Goal: Communication & Community: Participate in discussion

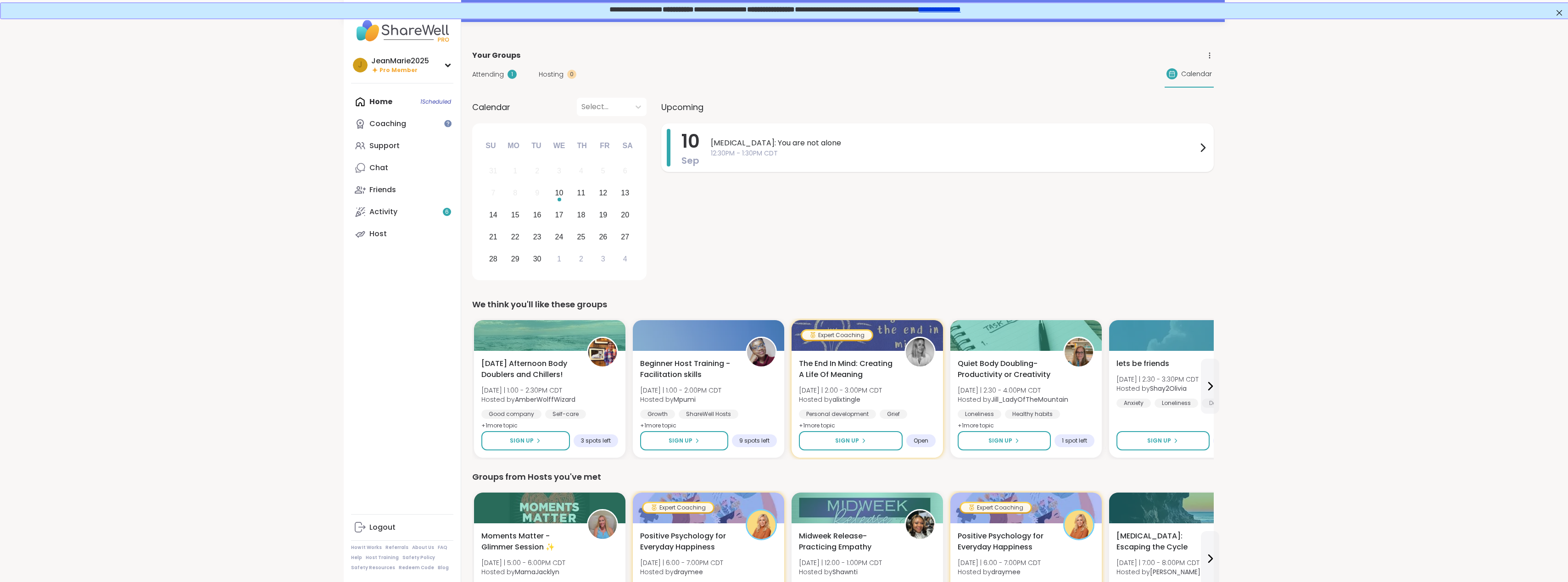
click at [789, 144] on span "[MEDICAL_DATA]: You are not alone" at bounding box center [954, 143] width 487 height 11
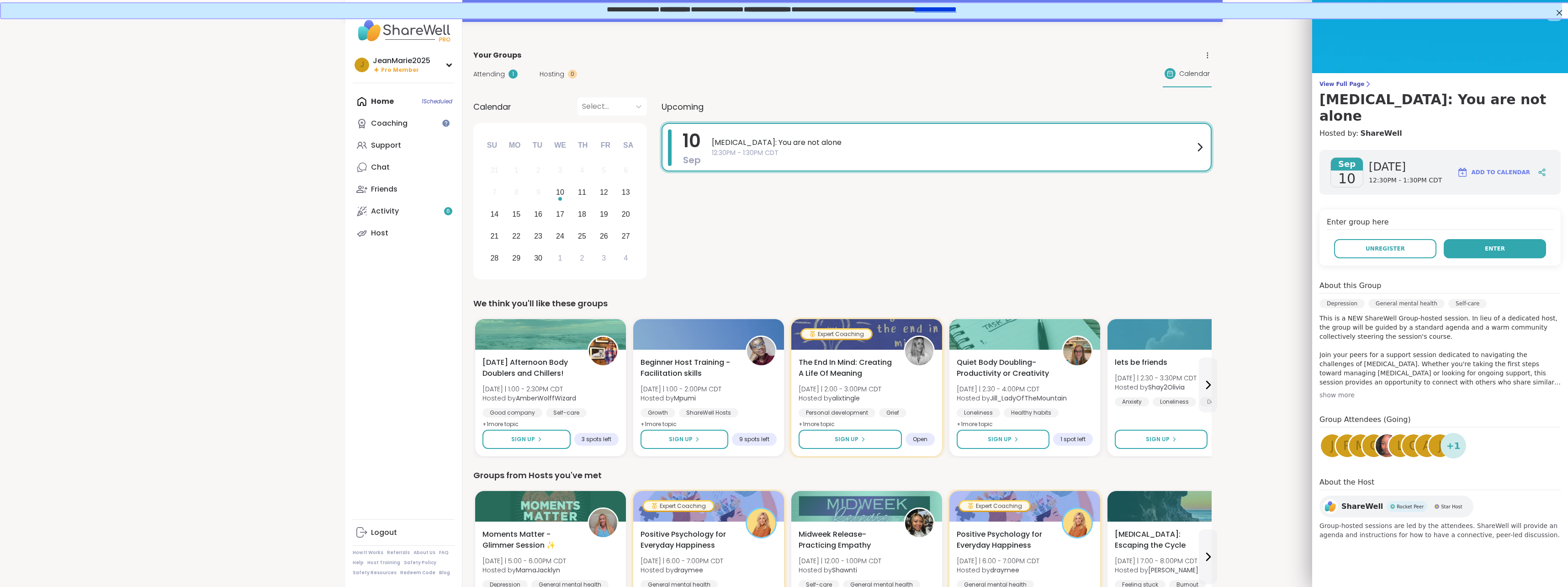
click at [1487, 245] on span "Enter" at bounding box center [1494, 249] width 20 height 9
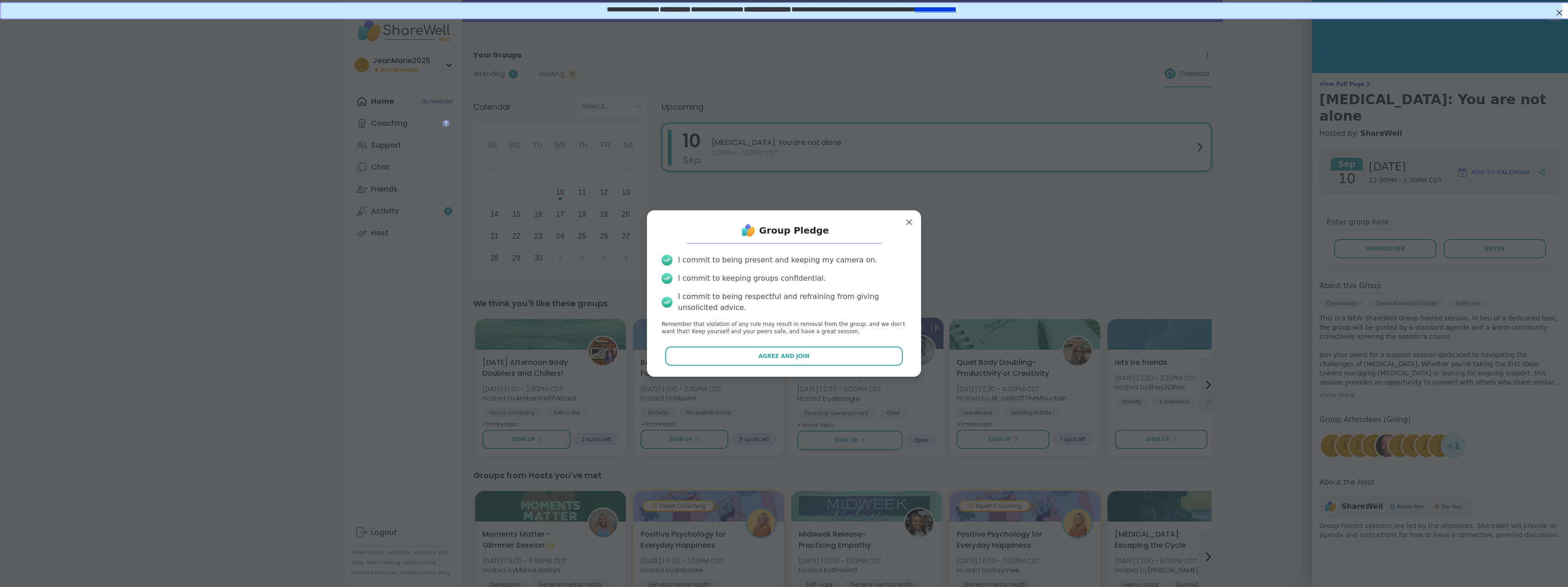
click at [854, 355] on button "Agree and Join" at bounding box center [784, 356] width 238 height 19
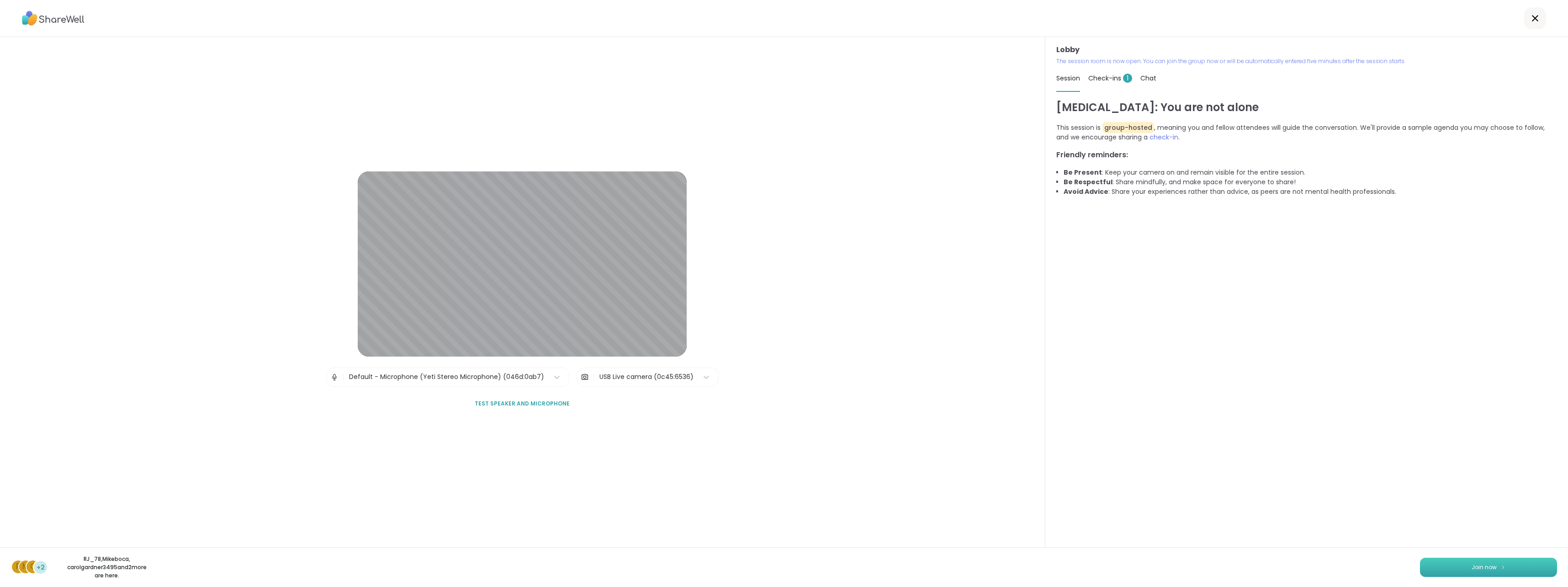
click at [1475, 571] on span "Join now" at bounding box center [1484, 568] width 25 height 9
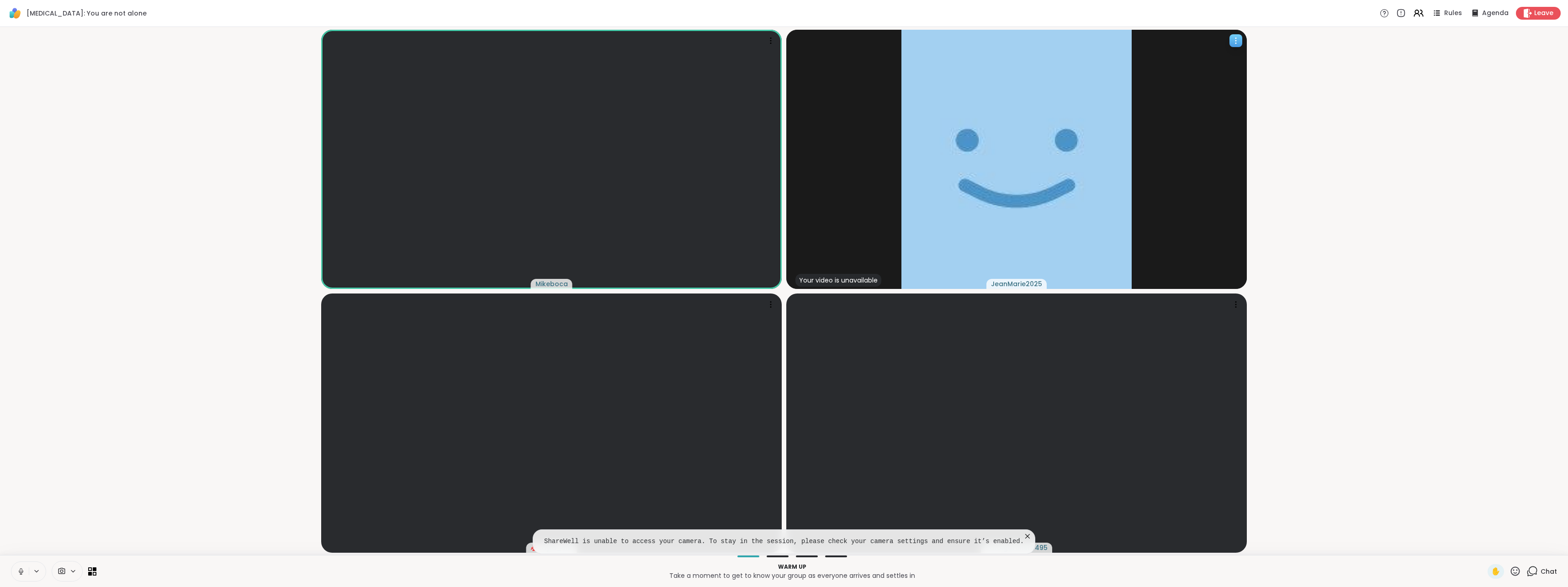
click at [1237, 42] on icon at bounding box center [1236, 40] width 9 height 9
click at [70, 568] on icon at bounding box center [73, 571] width 7 height 8
click at [48, 541] on div "Select..." at bounding box center [48, 538] width 27 height 11
click at [16, 572] on button at bounding box center [20, 571] width 18 height 19
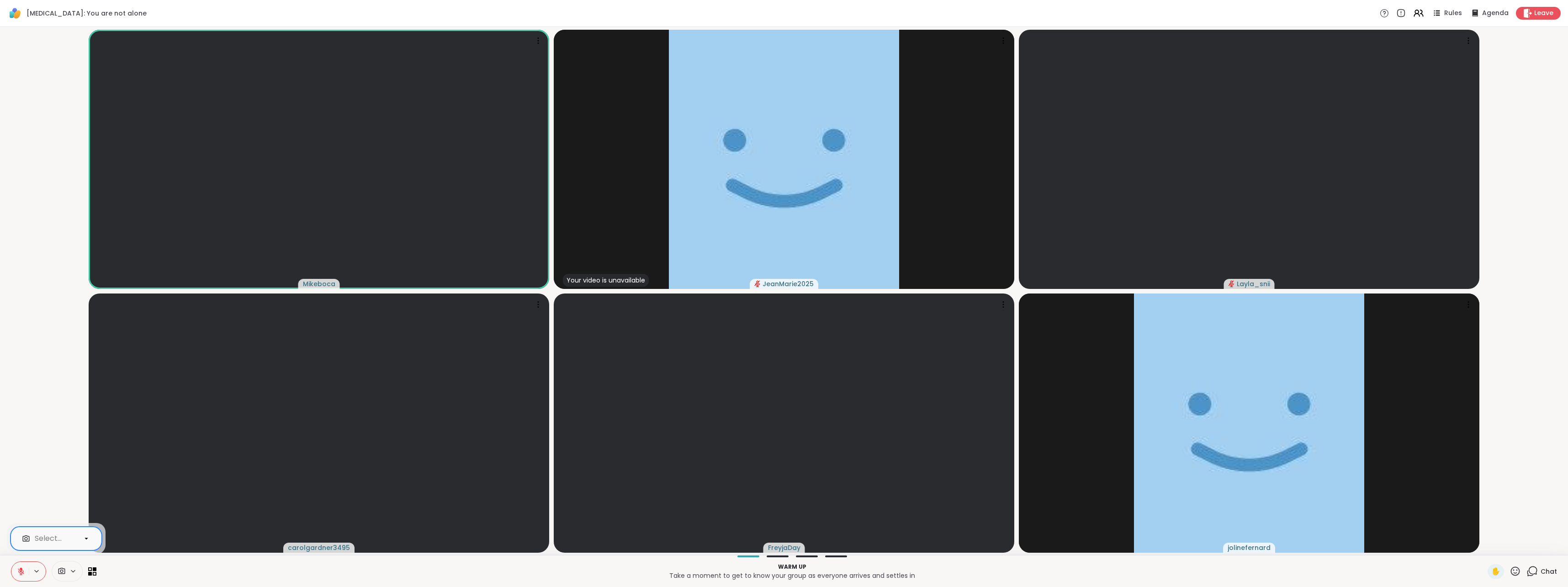
click at [27, 574] on button at bounding box center [20, 571] width 18 height 19
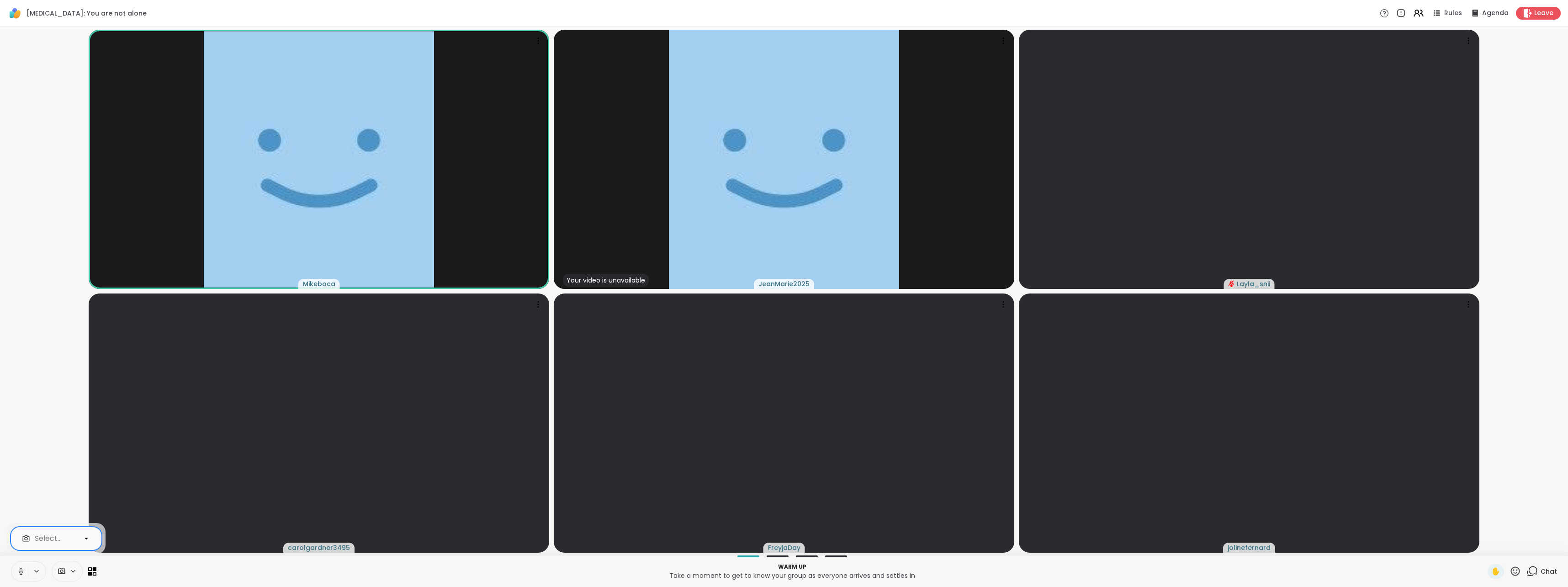
click at [23, 575] on icon at bounding box center [21, 571] width 9 height 9
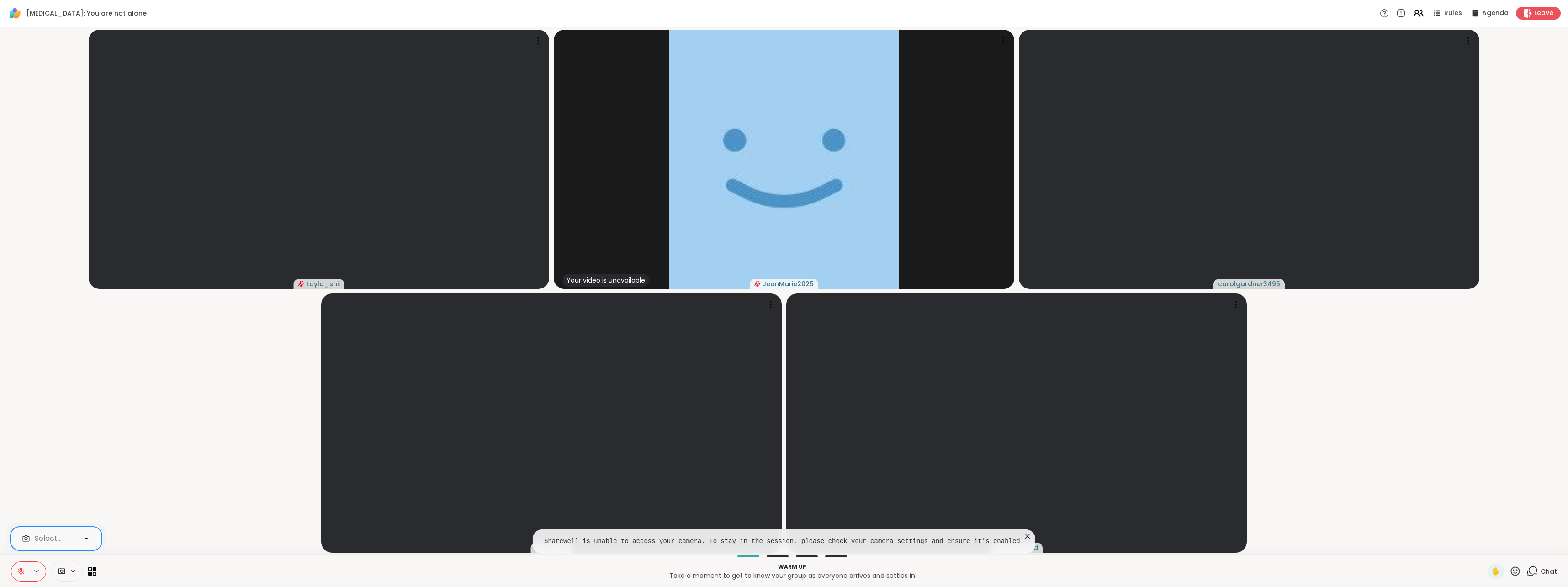
click at [61, 574] on icon at bounding box center [62, 571] width 9 height 9
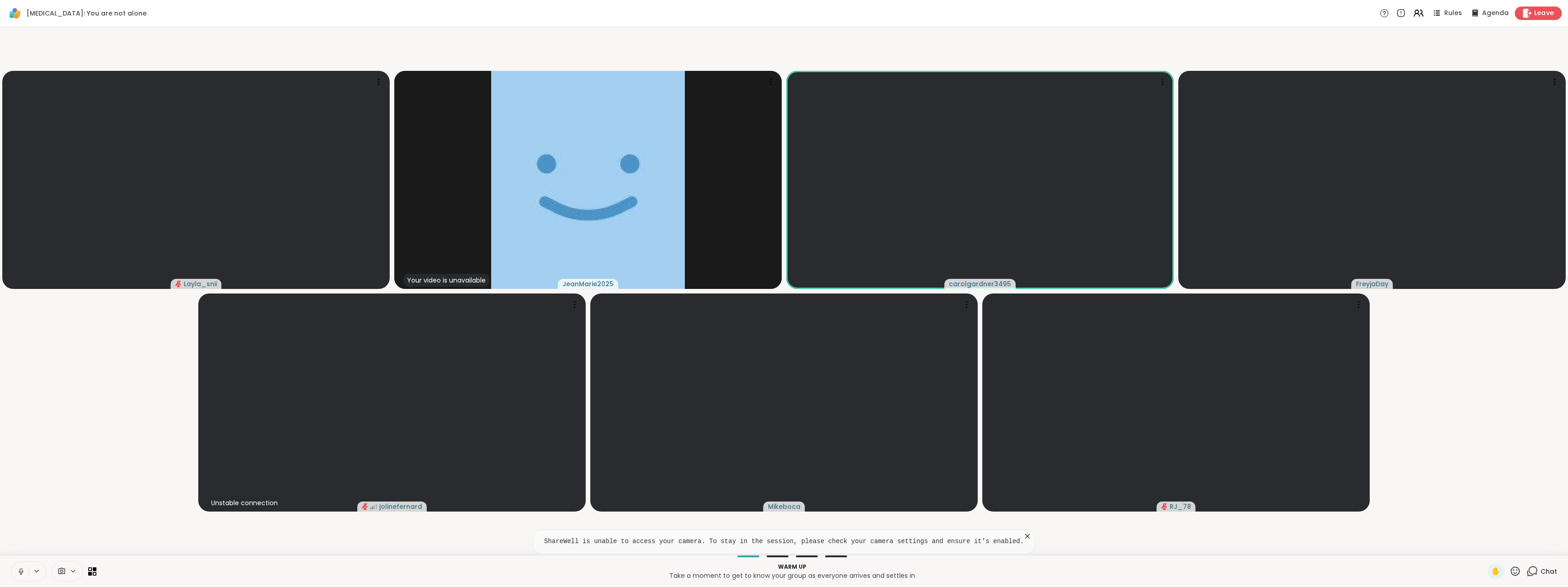
click at [1534, 10] on span "Leave" at bounding box center [1544, 13] width 20 height 10
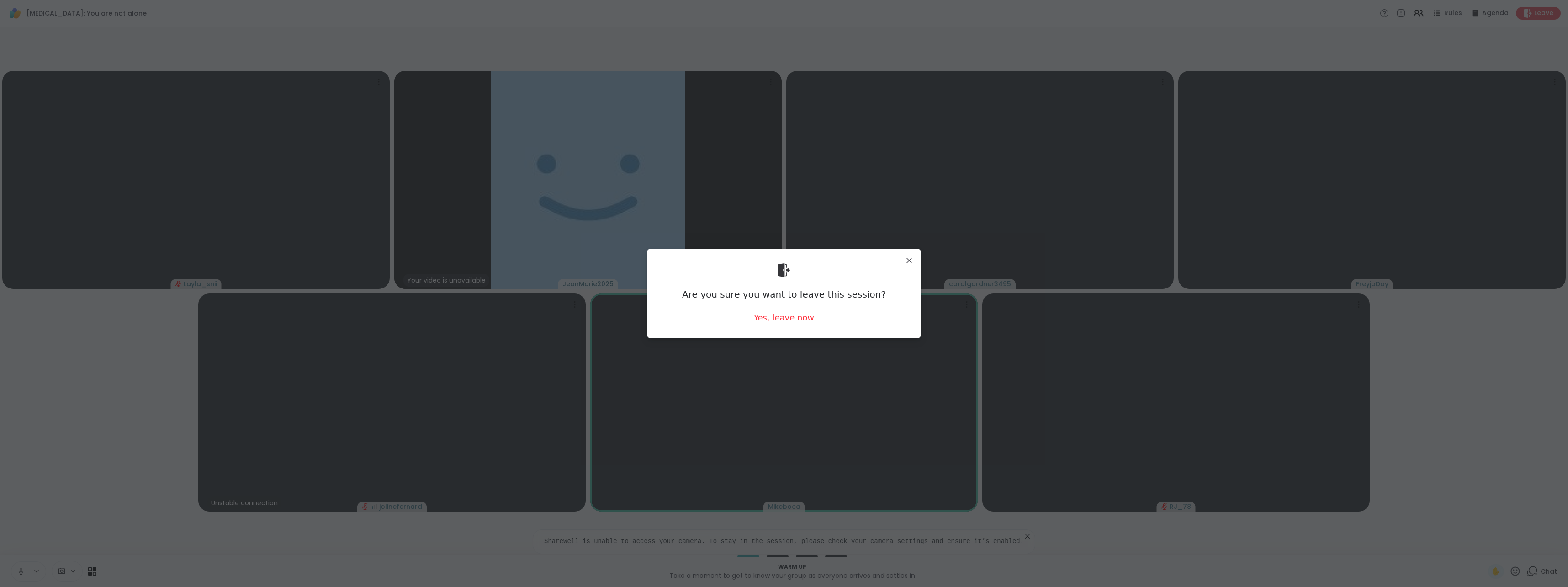
click at [792, 318] on div "Yes, leave now" at bounding box center [783, 317] width 60 height 12
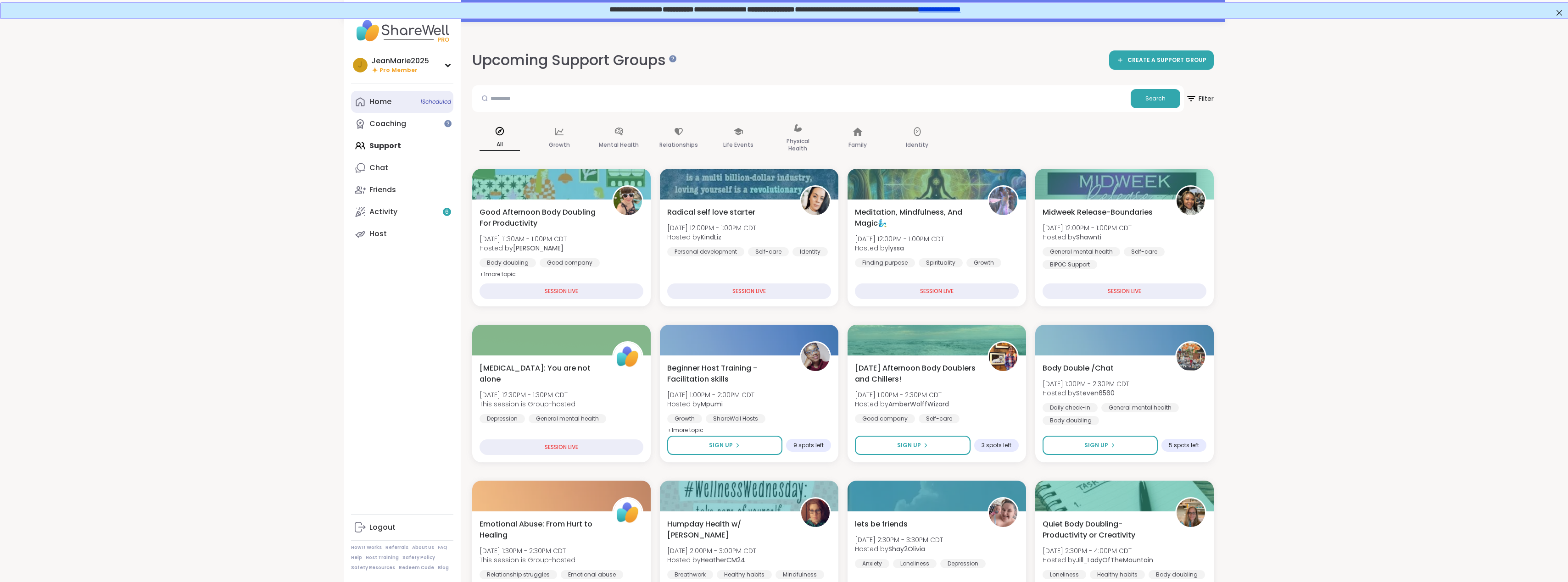
click at [394, 107] on link "Home 1 Scheduled" at bounding box center [402, 102] width 102 height 22
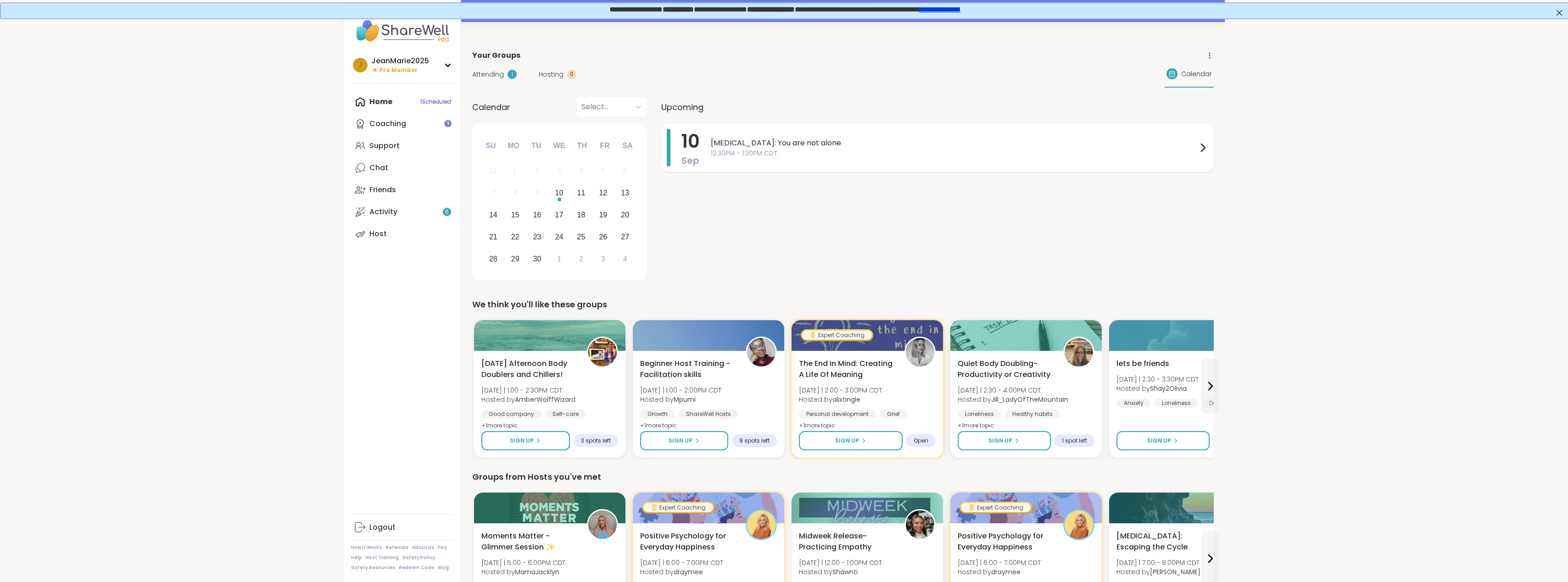
click at [807, 157] on span "12:30PM - 1:30PM CDT" at bounding box center [954, 153] width 487 height 10
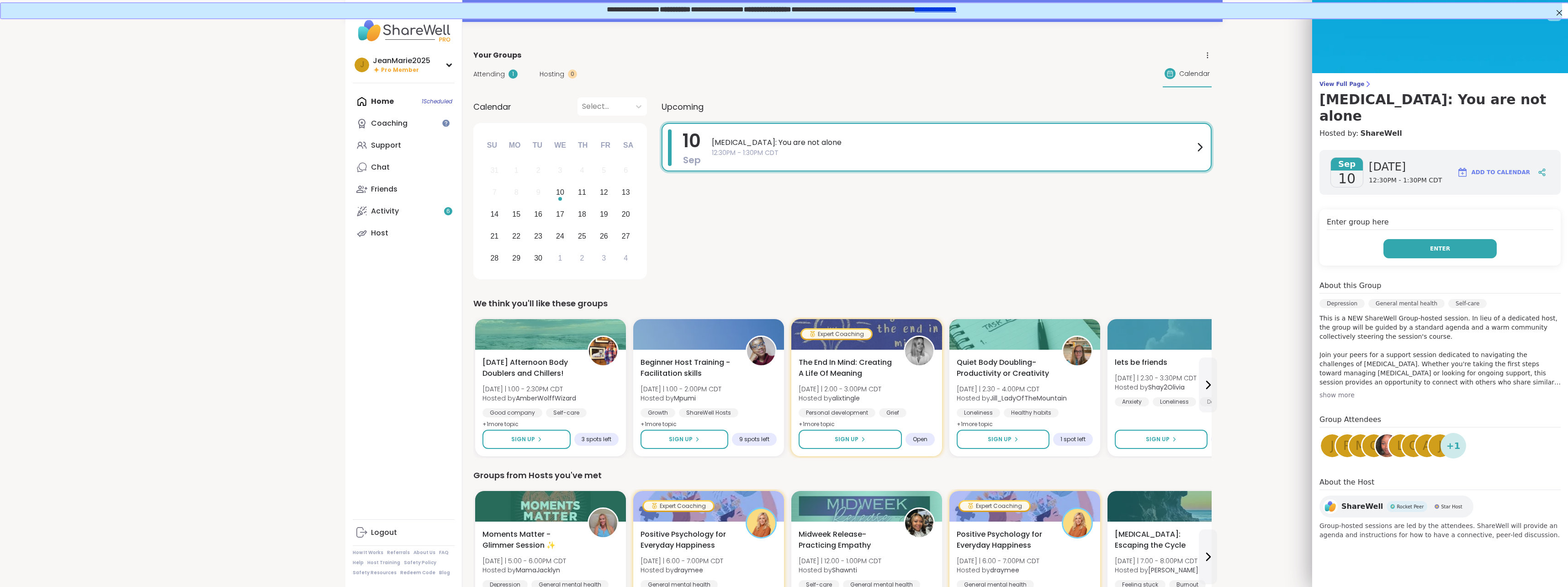
click at [1454, 239] on button "Enter" at bounding box center [1440, 249] width 113 height 19
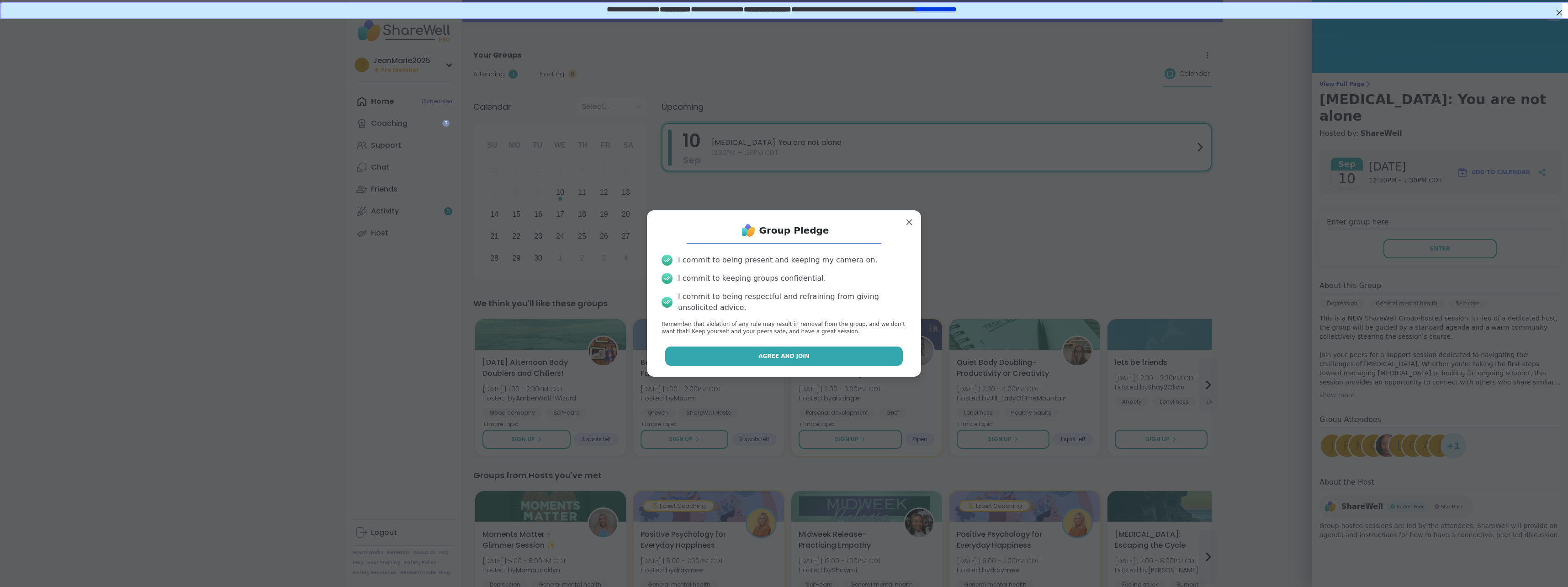
click at [800, 354] on button "Agree and Join" at bounding box center [784, 356] width 238 height 19
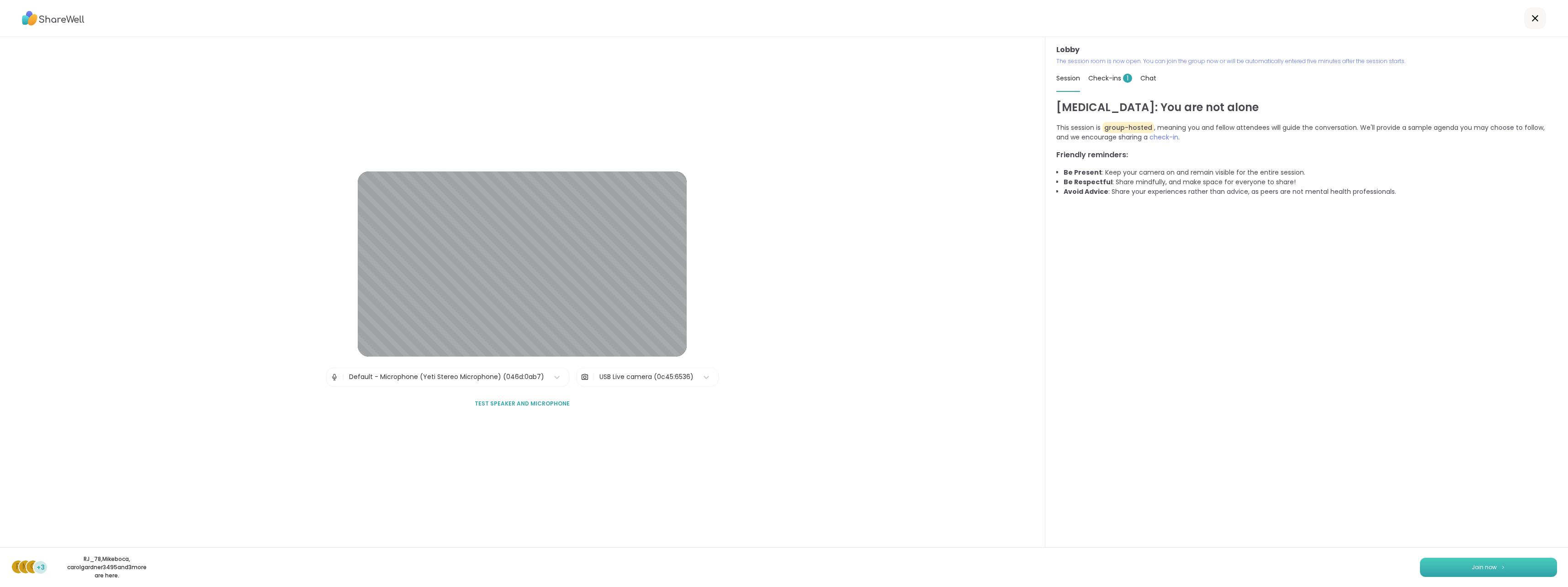
click at [1503, 571] on button "Join now" at bounding box center [1488, 568] width 137 height 19
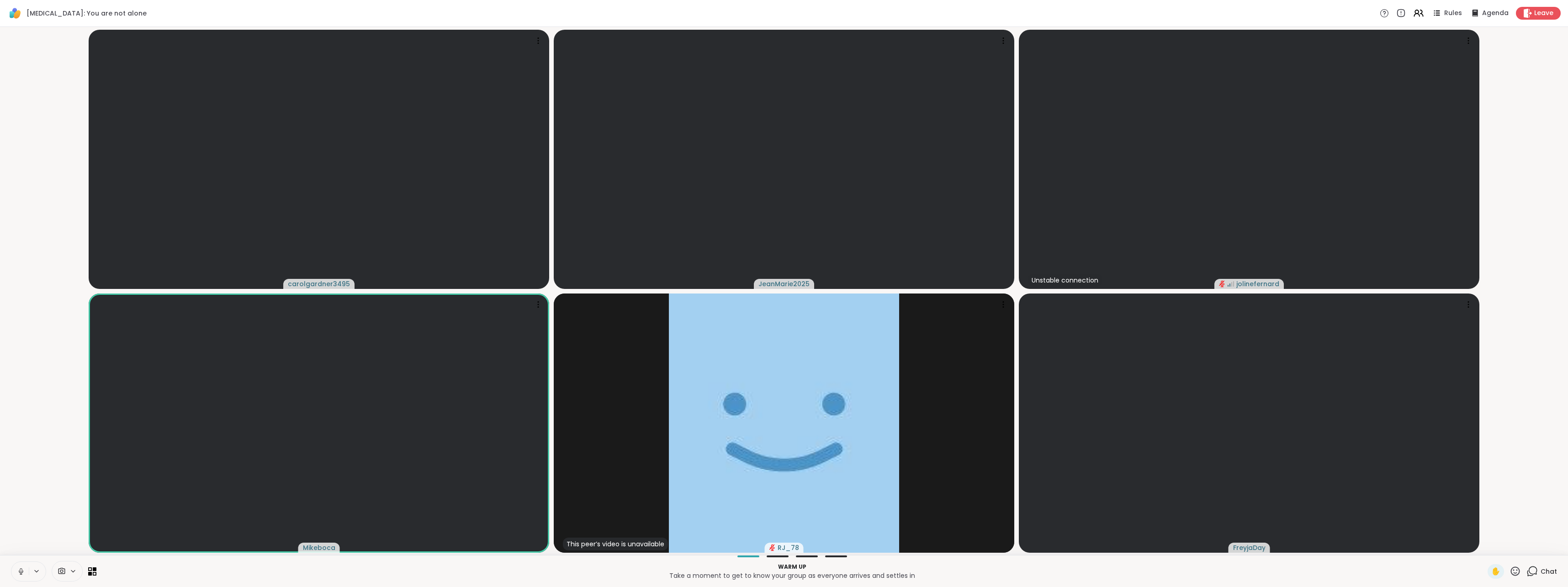
click at [19, 574] on icon at bounding box center [21, 571] width 9 height 9
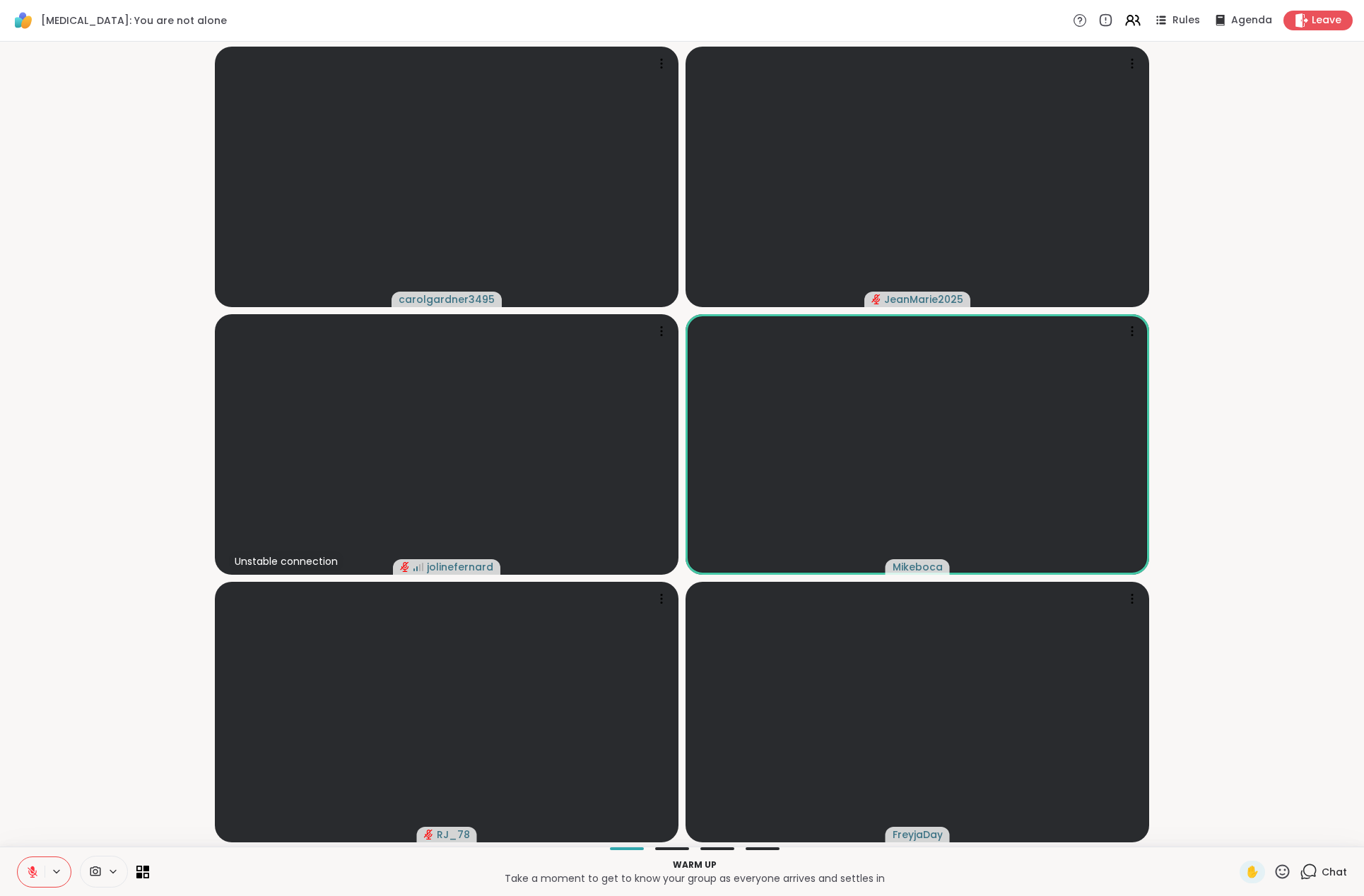
click at [33, 873] on icon at bounding box center [32, 872] width 10 height 10
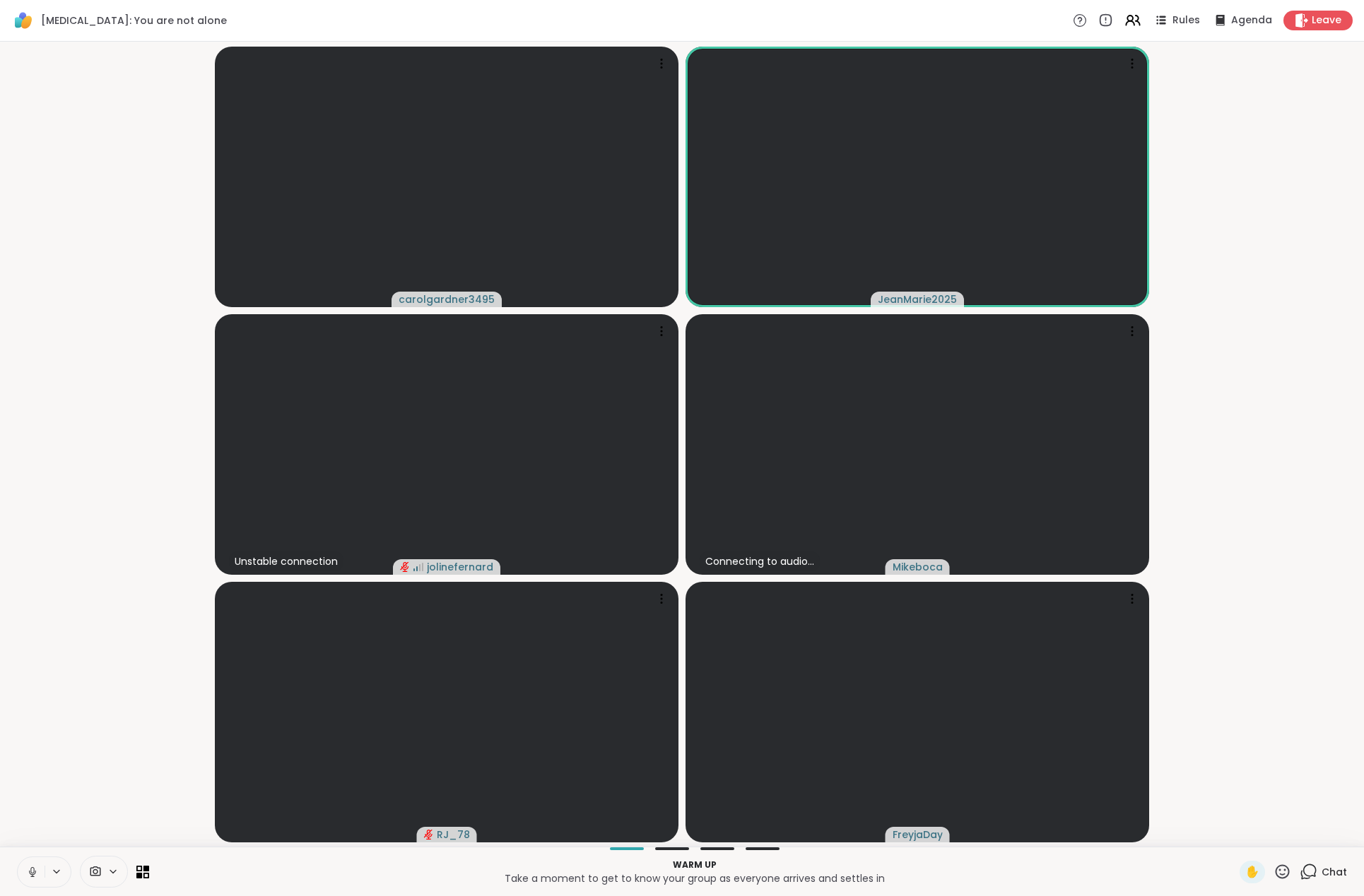
click at [33, 873] on icon at bounding box center [32, 871] width 4 height 7
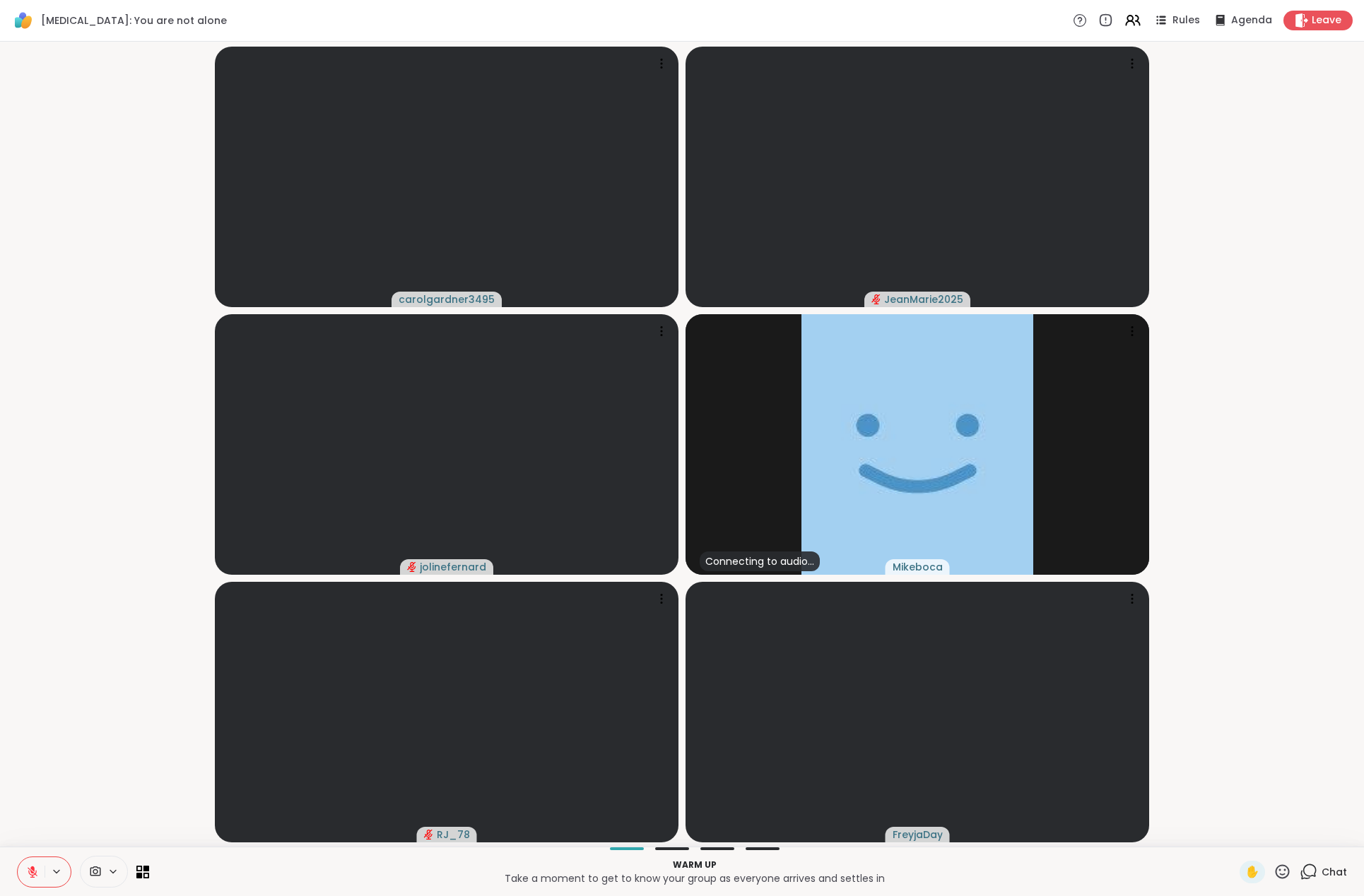
click at [33, 873] on icon at bounding box center [32, 872] width 10 height 10
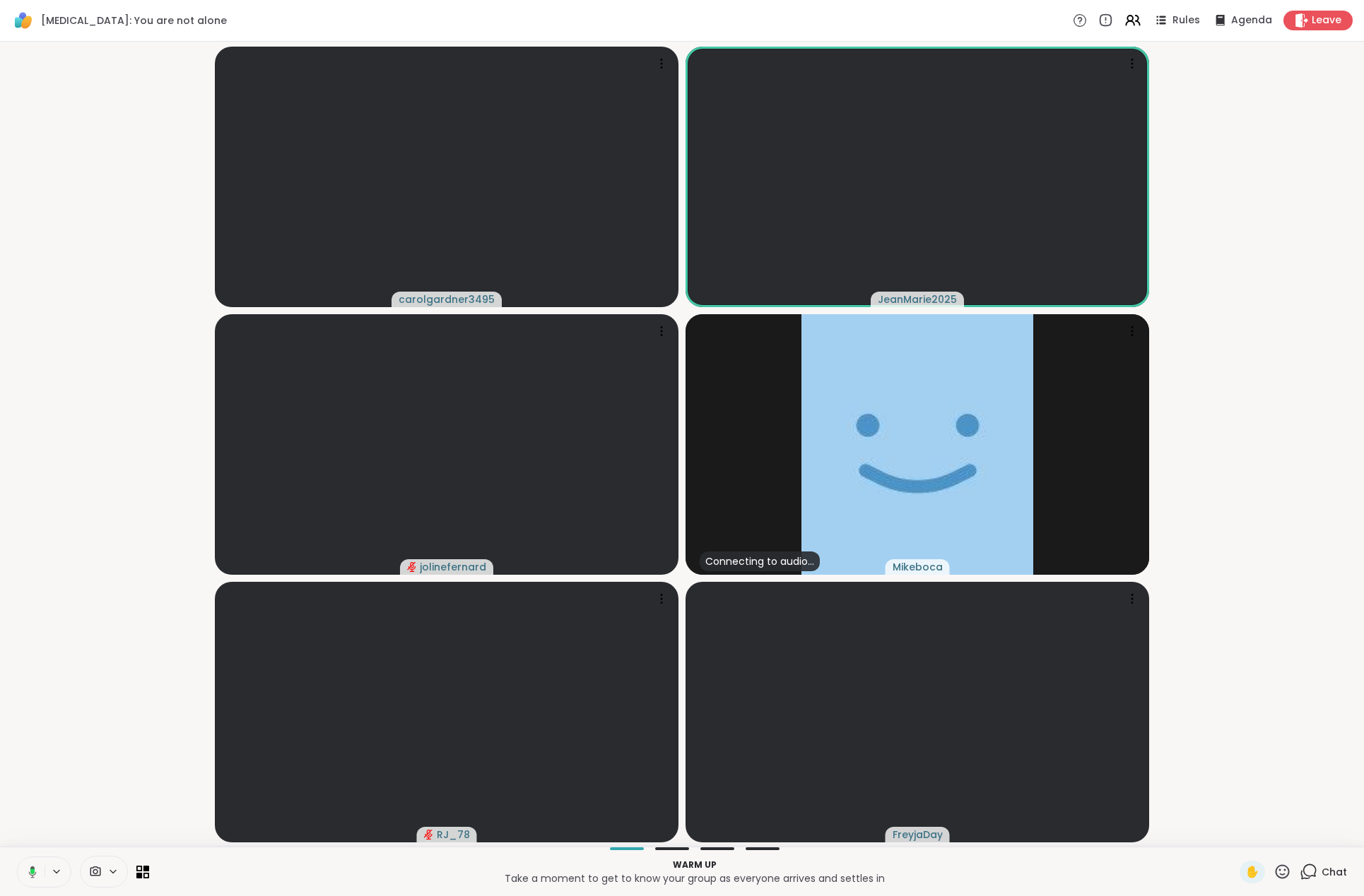
click at [33, 873] on icon at bounding box center [32, 872] width 5 height 6
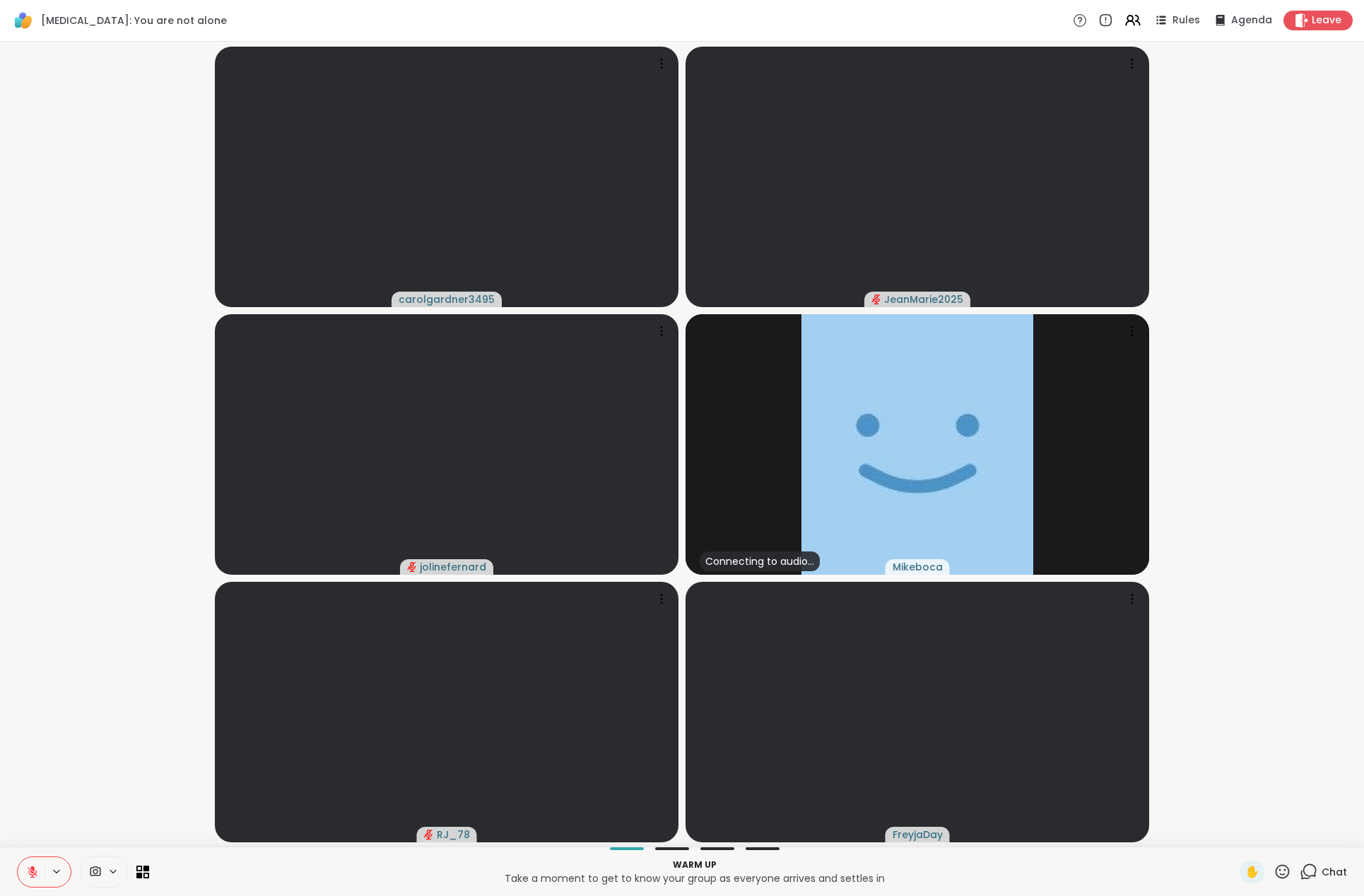
click at [33, 873] on icon at bounding box center [32, 872] width 10 height 10
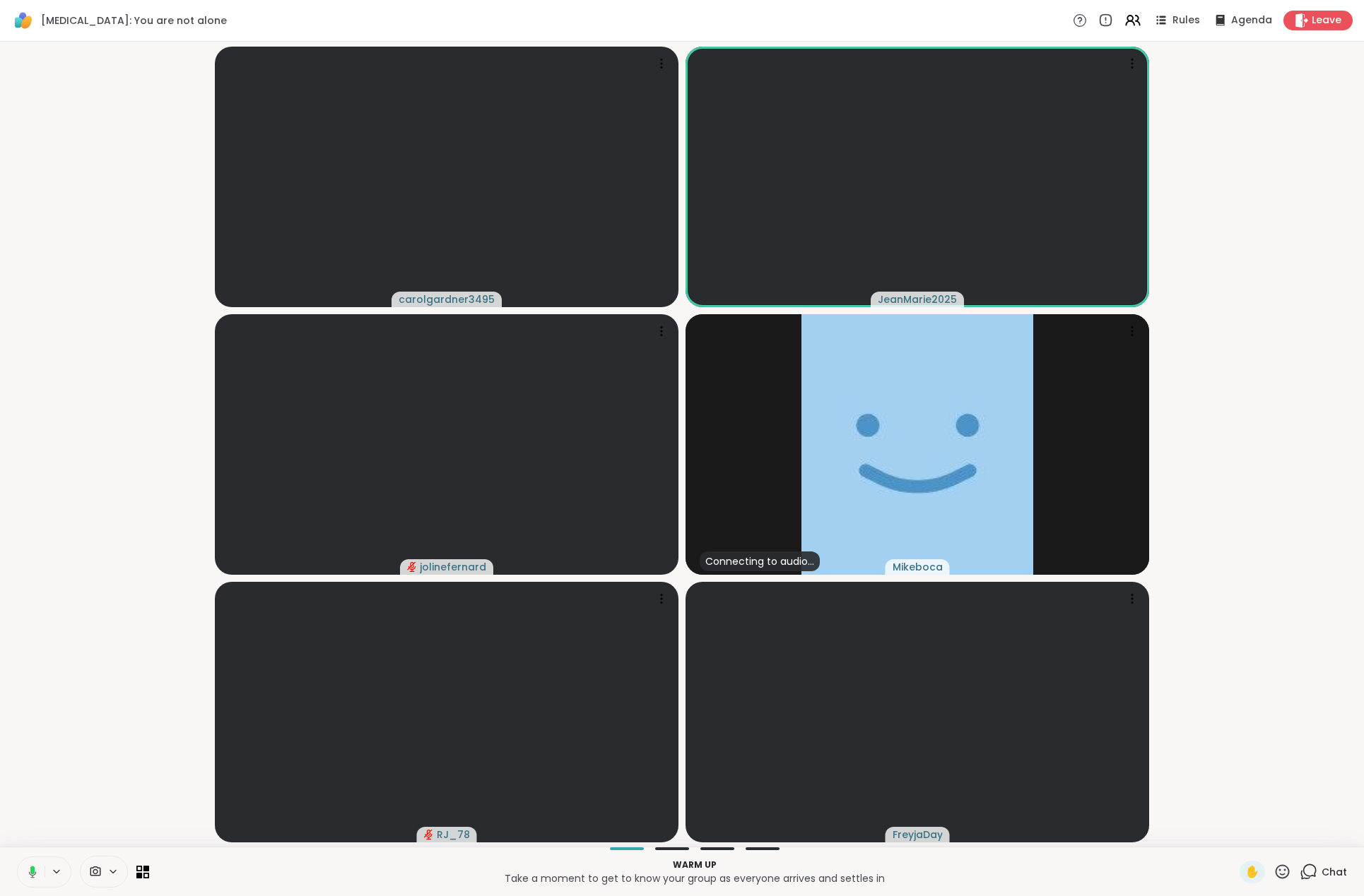
click at [33, 873] on icon at bounding box center [32, 870] width 5 height 8
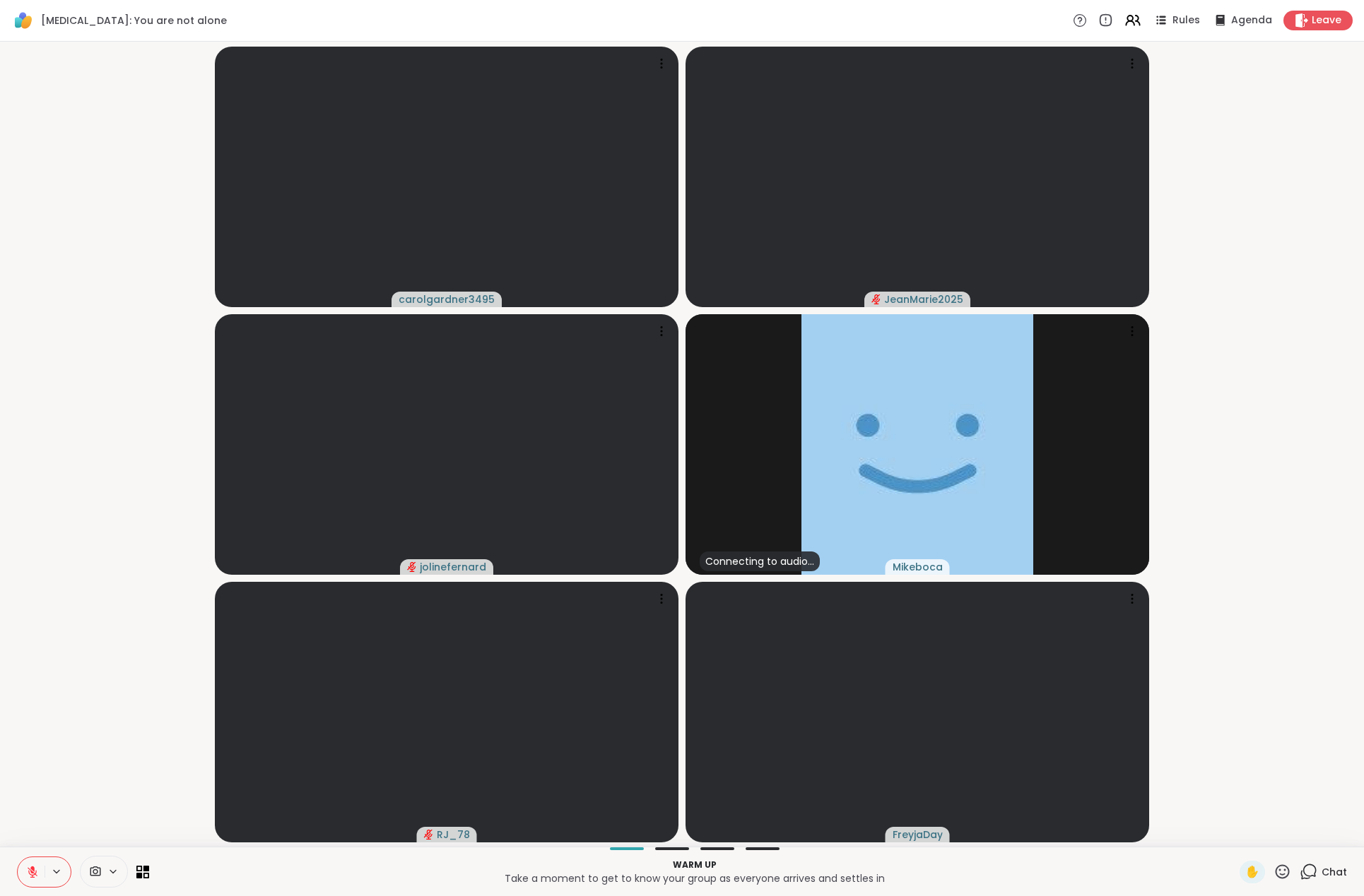
click at [33, 873] on icon at bounding box center [32, 872] width 10 height 10
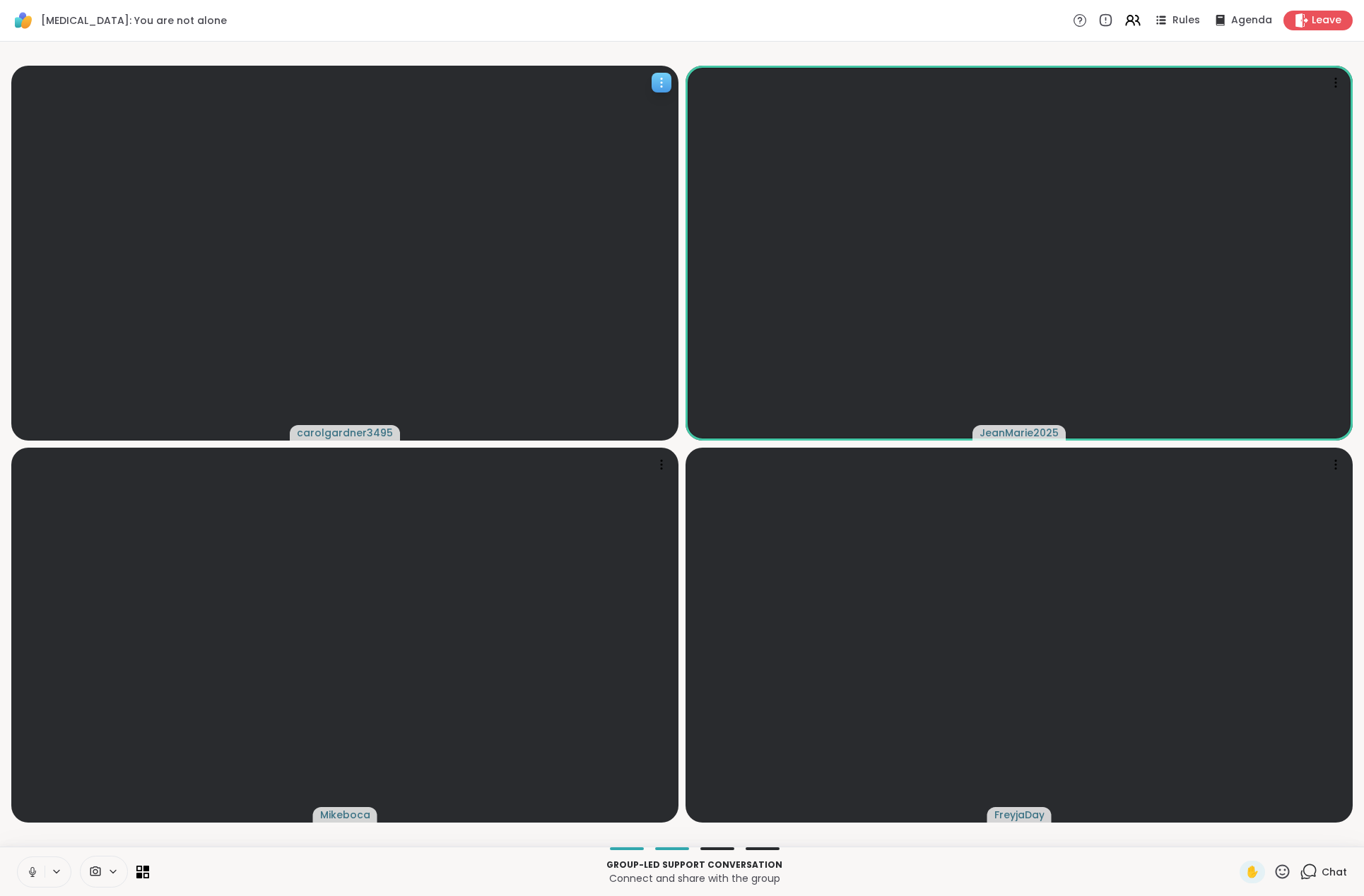
click at [657, 88] on icon at bounding box center [661, 82] width 14 height 14
